Goal: Task Accomplishment & Management: Use online tool/utility

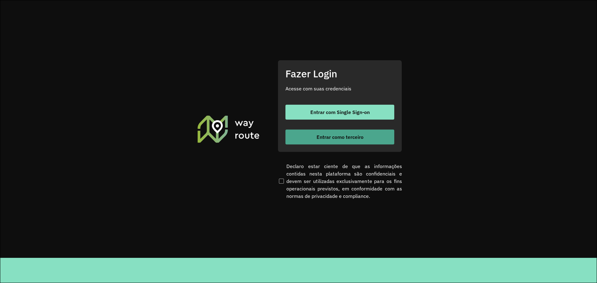
click at [338, 130] on button "Entrar como terceiro" at bounding box center [340, 137] width 109 height 15
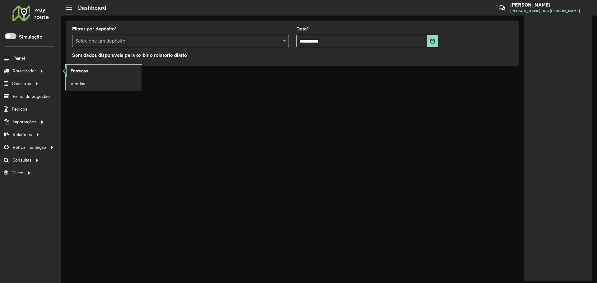
click at [76, 72] on span "Entregas" at bounding box center [80, 71] width 18 height 7
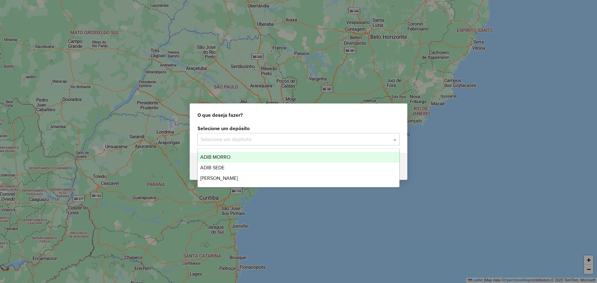
click at [328, 142] on input "text" at bounding box center [293, 139] width 184 height 7
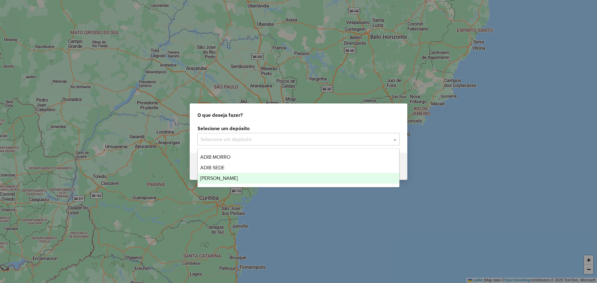
click at [318, 180] on div "Adib Vera Cruz" at bounding box center [299, 178] width 202 height 11
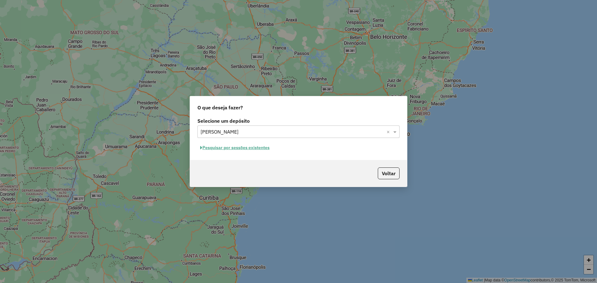
click at [251, 150] on button "Pesquisar por sessões existentes" at bounding box center [235, 148] width 75 height 10
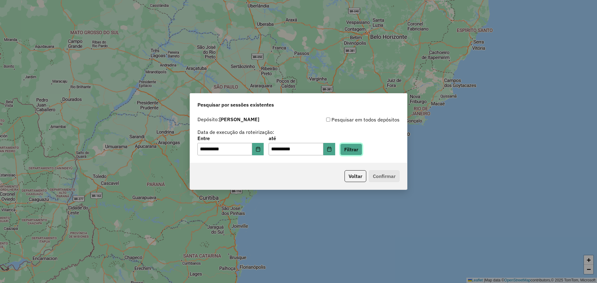
click at [362, 154] on button "Filtrar" at bounding box center [351, 150] width 22 height 12
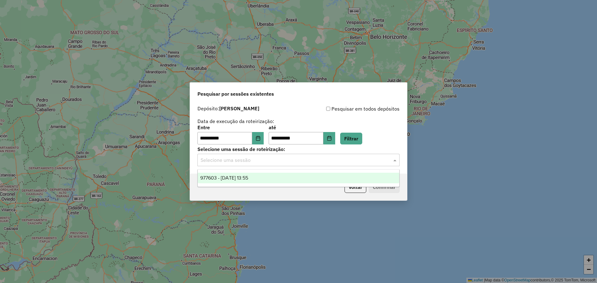
click at [256, 159] on input "text" at bounding box center [293, 160] width 184 height 7
click at [257, 173] on div "977603 - 11/08/2025 13:55" at bounding box center [299, 178] width 202 height 11
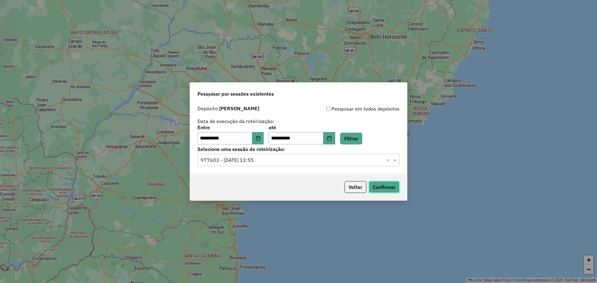
click at [390, 189] on button "Confirmar" at bounding box center [384, 187] width 31 height 12
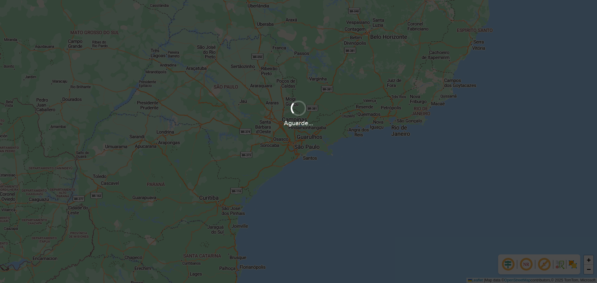
click at [298, 109] on div at bounding box center [299, 109] width 18 height 18
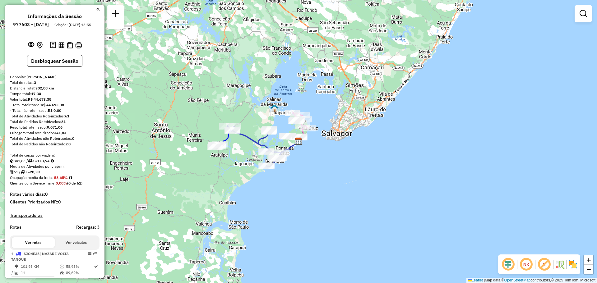
click at [196, 129] on div "Rota 3 - Placa RDA5H43 12627 - MERCEARIA FAMILIAR Janela de atendimento Grade d…" at bounding box center [298, 141] width 597 height 283
click at [196, 129] on div "Janela de atendimento Grade de atendimento Capacidade Transportadoras Veículos …" at bounding box center [298, 141] width 597 height 283
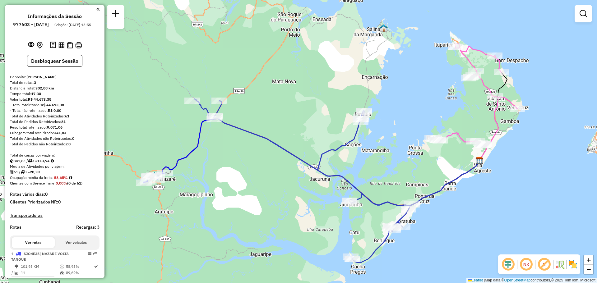
drag, startPoint x: 308, startPoint y: 115, endPoint x: 332, endPoint y: 85, distance: 38.6
click at [332, 85] on div "Janela de atendimento Grade de atendimento Capacidade Transportadoras Veículos …" at bounding box center [298, 141] width 597 height 283
